Goal: Transaction & Acquisition: Purchase product/service

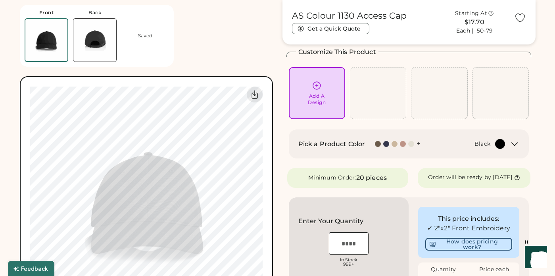
scroll to position [30, 0]
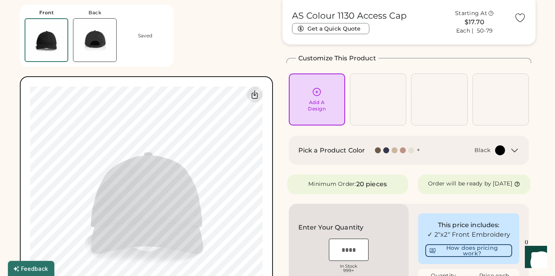
click at [410, 151] on div at bounding box center [411, 150] width 6 height 6
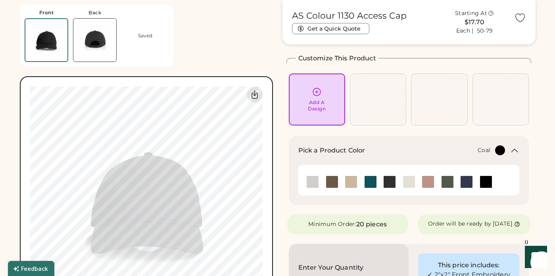
click at [410, 185] on img at bounding box center [409, 182] width 12 height 12
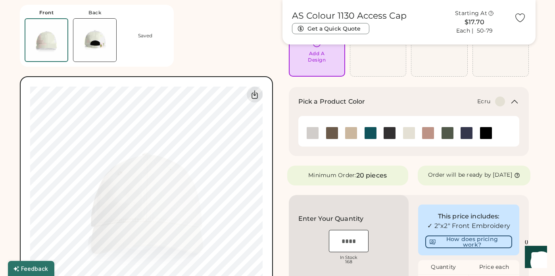
scroll to position [86, 0]
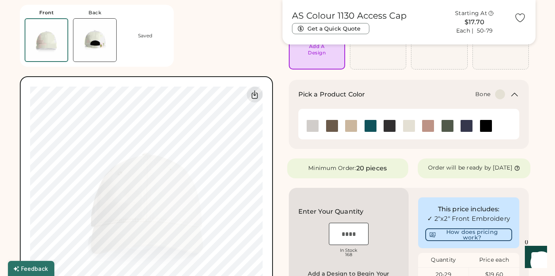
click at [315, 127] on img at bounding box center [313, 126] width 12 height 12
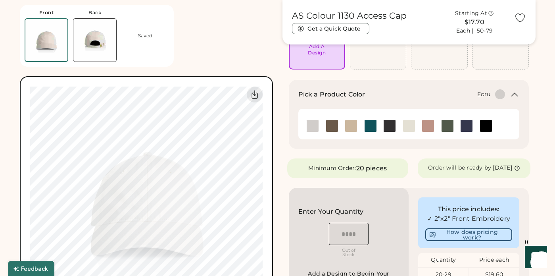
click at [407, 126] on img at bounding box center [409, 126] width 12 height 12
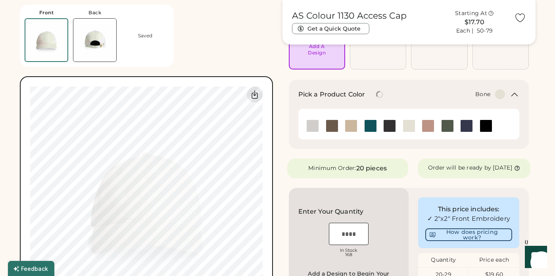
click at [315, 127] on img at bounding box center [313, 126] width 12 height 12
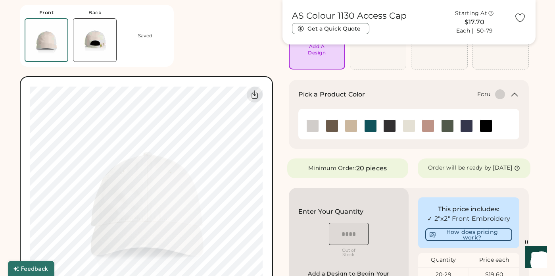
click at [413, 129] on img at bounding box center [409, 126] width 12 height 12
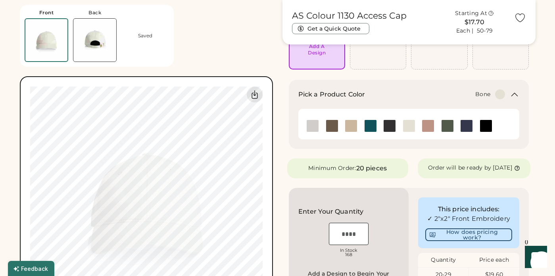
click at [314, 123] on img at bounding box center [313, 126] width 12 height 12
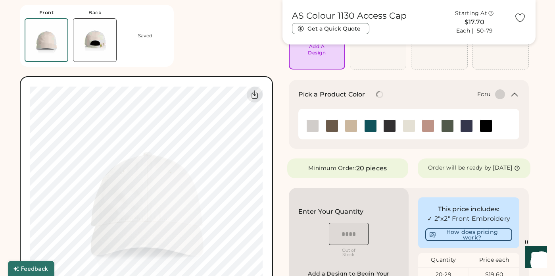
click at [408, 125] on img at bounding box center [409, 126] width 12 height 12
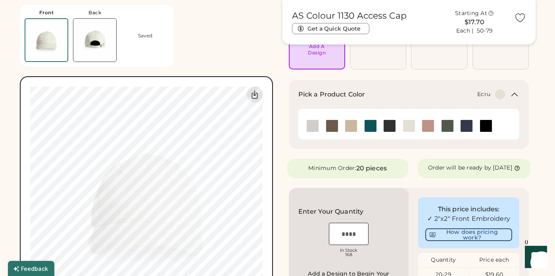
click at [88, 54] on img at bounding box center [94, 40] width 43 height 43
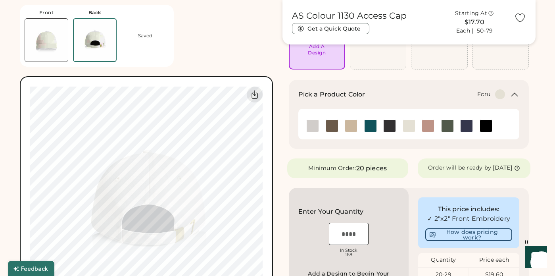
click at [56, 52] on img at bounding box center [46, 40] width 43 height 43
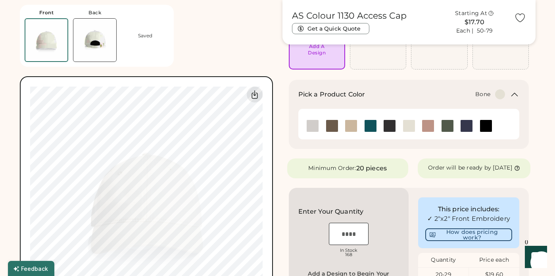
click at [307, 124] on img at bounding box center [313, 126] width 12 height 12
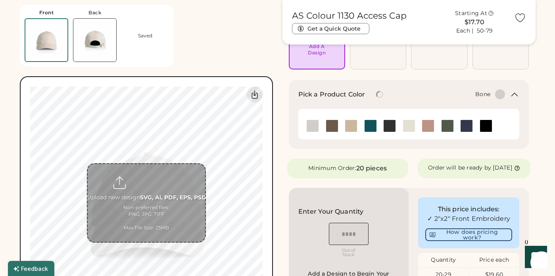
click at [92, 36] on img at bounding box center [94, 40] width 43 height 43
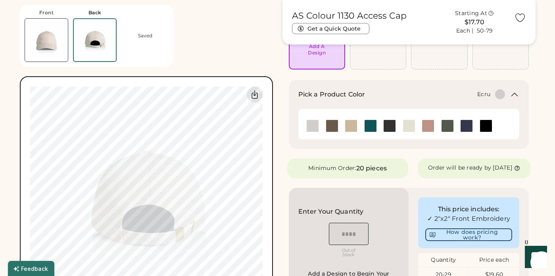
click at [412, 127] on img at bounding box center [409, 126] width 12 height 12
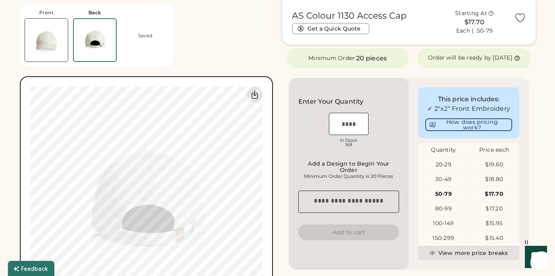
scroll to position [185, 0]
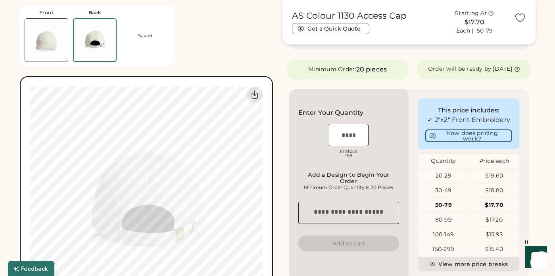
click at [345, 146] on input "input" at bounding box center [349, 135] width 40 height 22
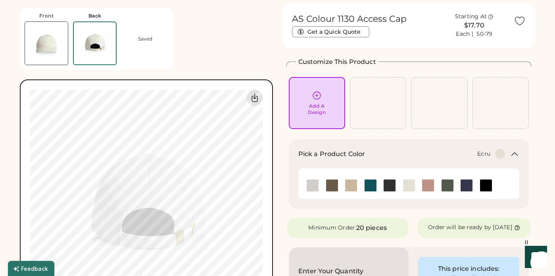
scroll to position [0, 0]
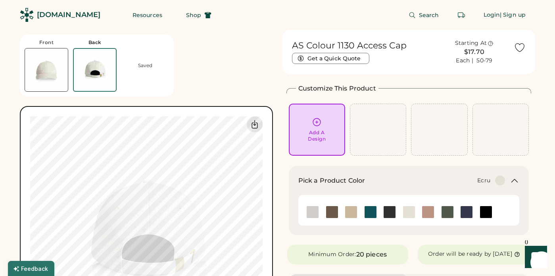
click at [317, 117] on div "Add A Design" at bounding box center [317, 130] width 56 height 52
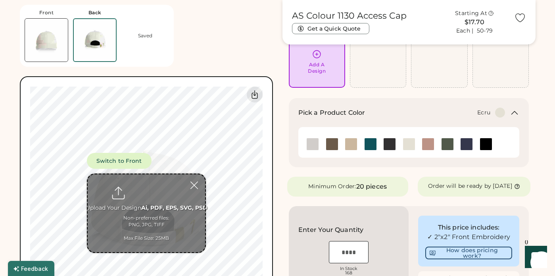
scroll to position [67, 0]
click at [513, 113] on icon at bounding box center [515, 114] width 10 height 10
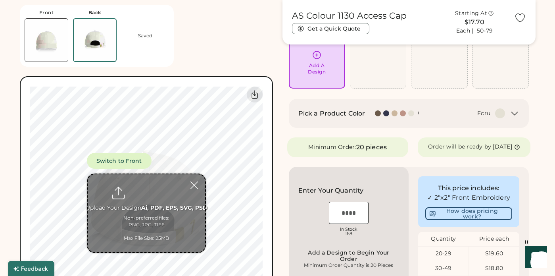
click at [513, 113] on icon at bounding box center [515, 113] width 6 height 3
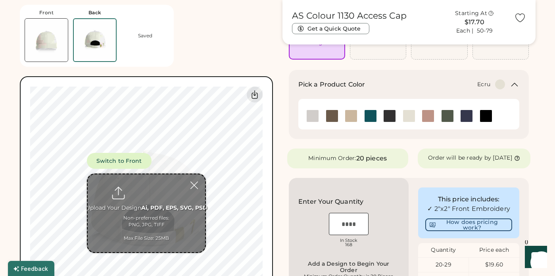
scroll to position [58, 0]
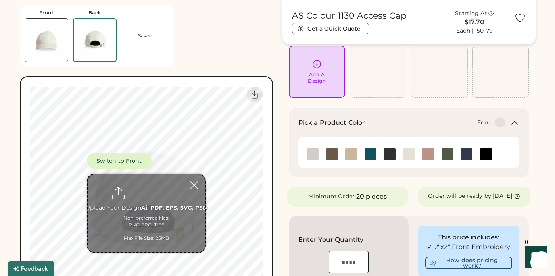
click at [328, 79] on div "Add A Design" at bounding box center [317, 71] width 45 height 25
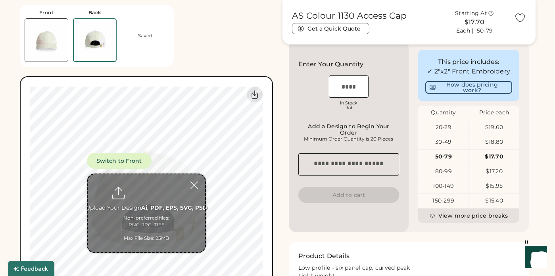
scroll to position [232, 0]
click at [54, 27] on img at bounding box center [46, 40] width 43 height 43
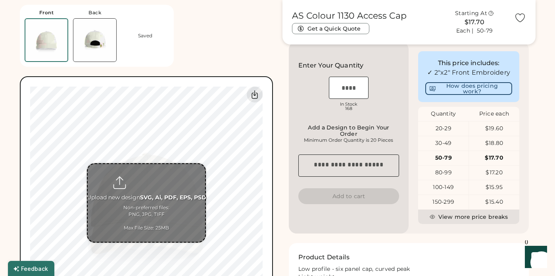
click at [158, 182] on input "file" at bounding box center [146, 203] width 117 height 78
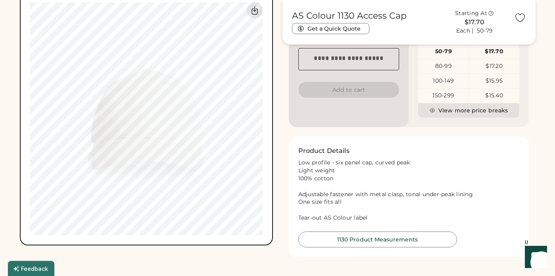
scroll to position [340, 0]
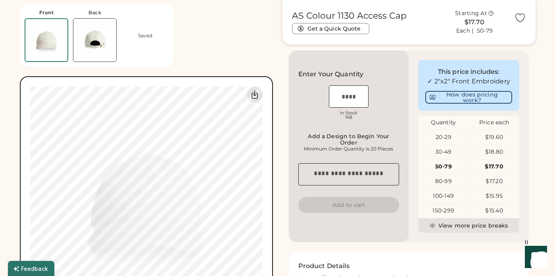
click at [285, 112] on div "AS Colour 1130 Access Cap Get a Quick Quote Starting At $17.70 Each | 50-79 Cus…" at bounding box center [409, 96] width 253 height 580
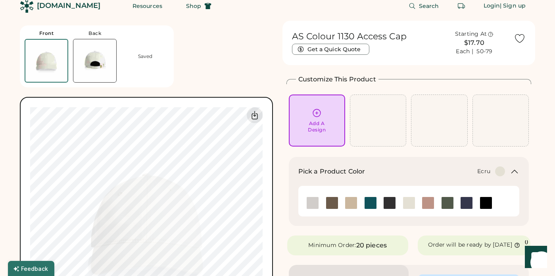
scroll to position [0, 0]
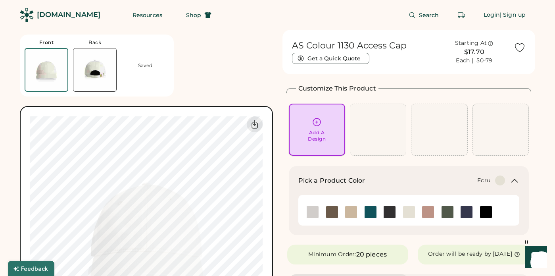
click at [309, 124] on div "Add A Design" at bounding box center [317, 129] width 45 height 25
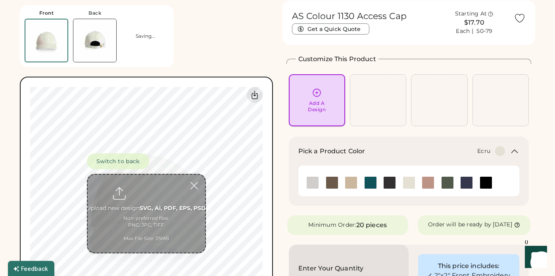
scroll to position [30, 0]
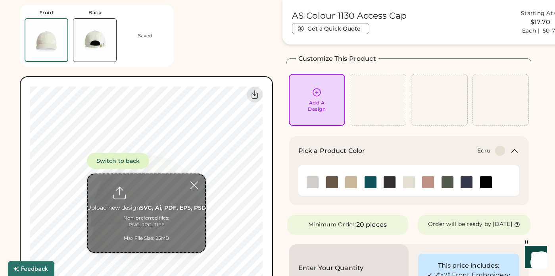
click at [165, 194] on input "file" at bounding box center [146, 213] width 117 height 78
